Goal: Information Seeking & Learning: Compare options

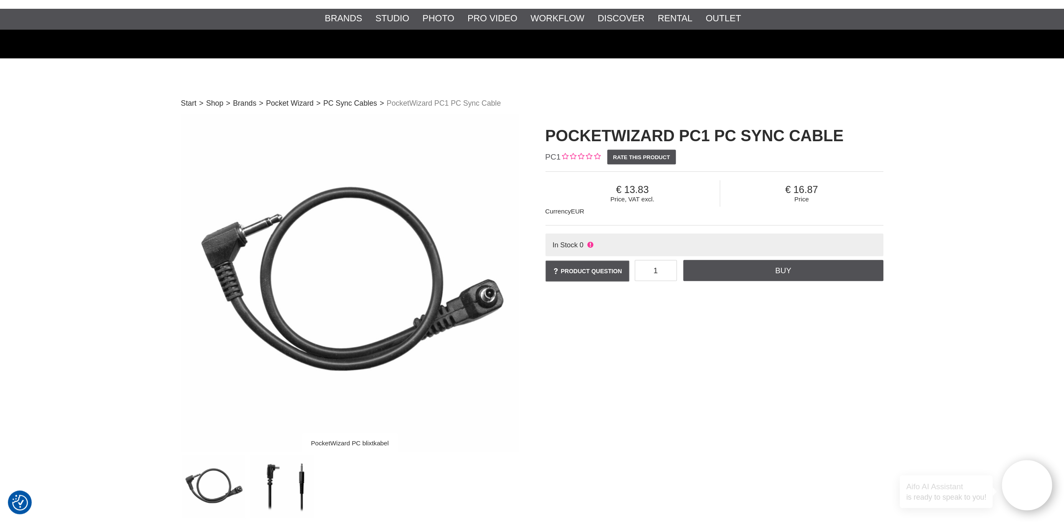
scroll to position [84, 0]
